Goal: Task Accomplishment & Management: Manage account settings

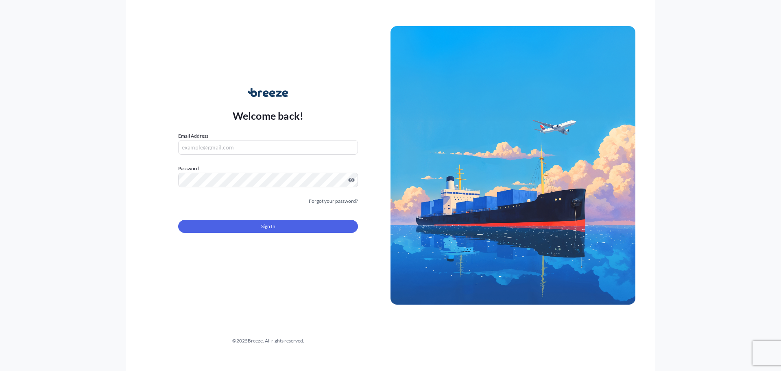
click at [280, 145] on input "Email Address" at bounding box center [268, 147] width 180 height 15
type input "[EMAIL_ADDRESS][DOMAIN_NAME]"
click at [337, 197] on link "Forgot your password?" at bounding box center [333, 201] width 49 height 8
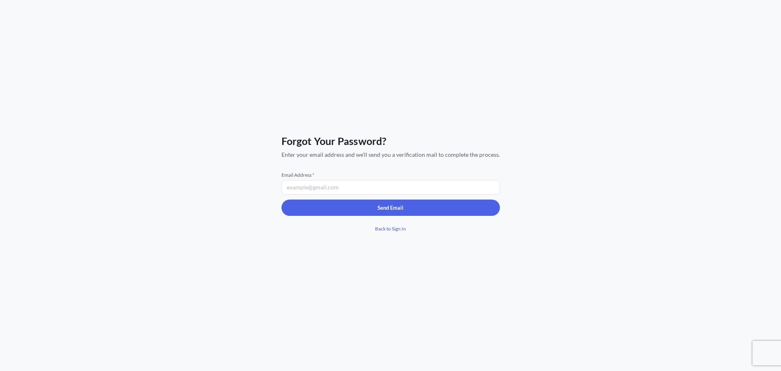
click at [334, 186] on input "Email Address *" at bounding box center [391, 187] width 219 height 15
type input "[EMAIL_ADDRESS][DOMAIN_NAME]"
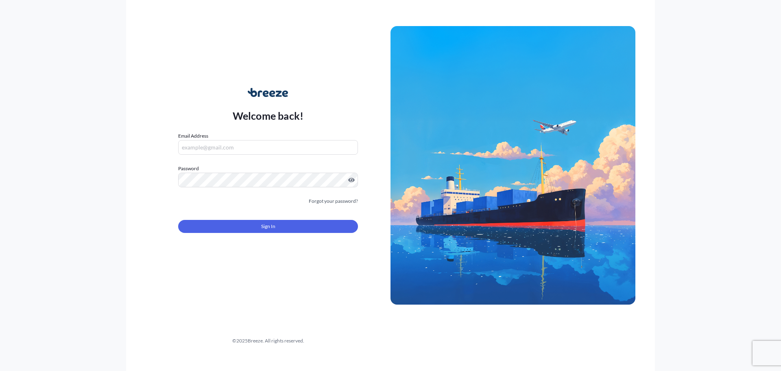
click at [250, 149] on input "Email Address" at bounding box center [268, 147] width 180 height 15
